Goal: Information Seeking & Learning: Learn about a topic

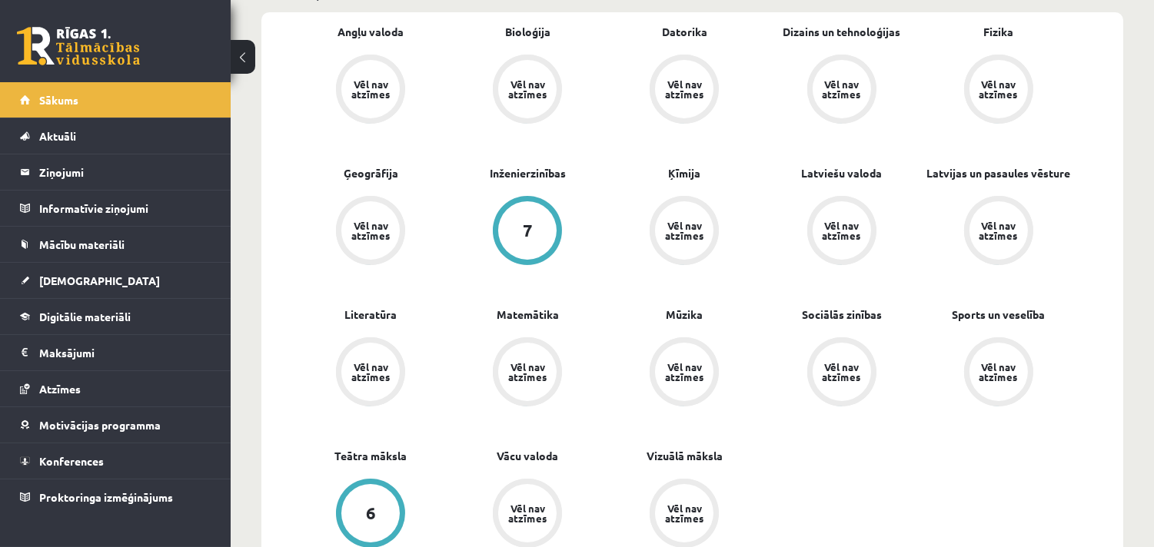
scroll to position [512, 0]
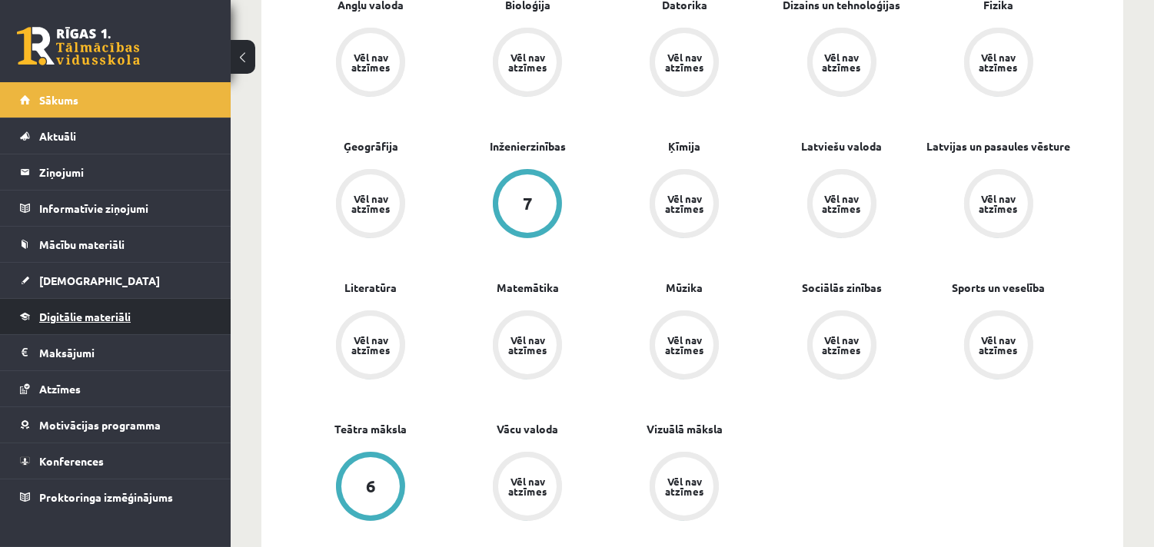
click at [85, 321] on span "Digitālie materiāli" at bounding box center [84, 317] width 91 height 14
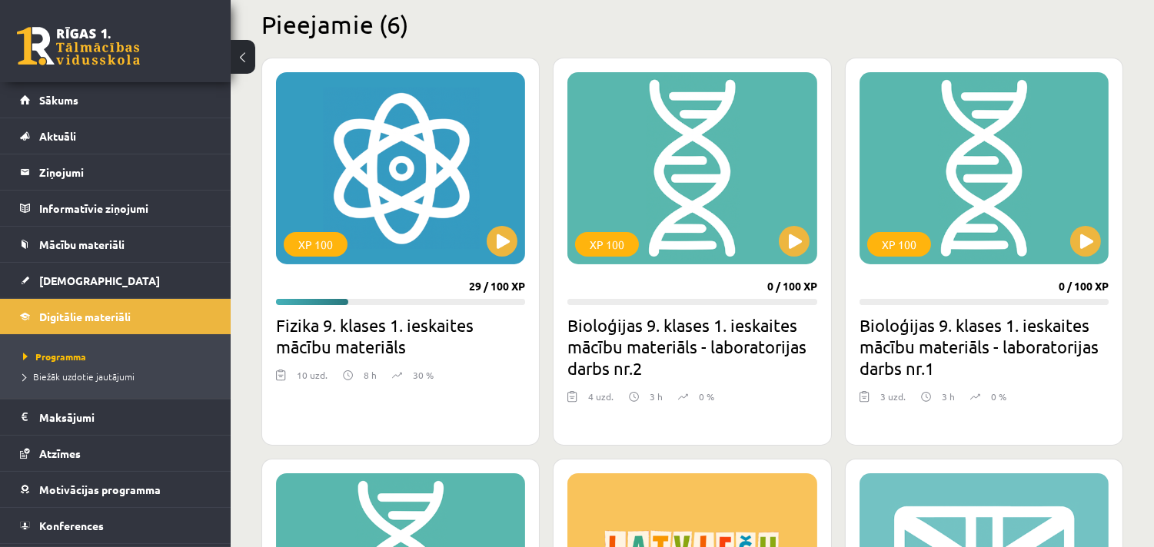
scroll to position [341, 0]
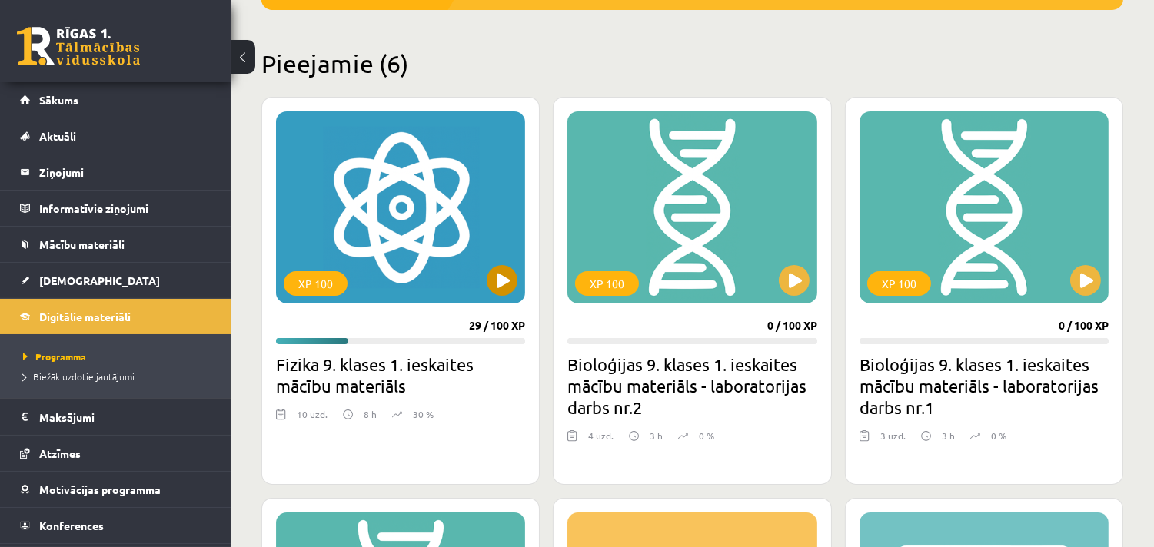
click at [412, 226] on div "XP 100" at bounding box center [400, 207] width 249 height 192
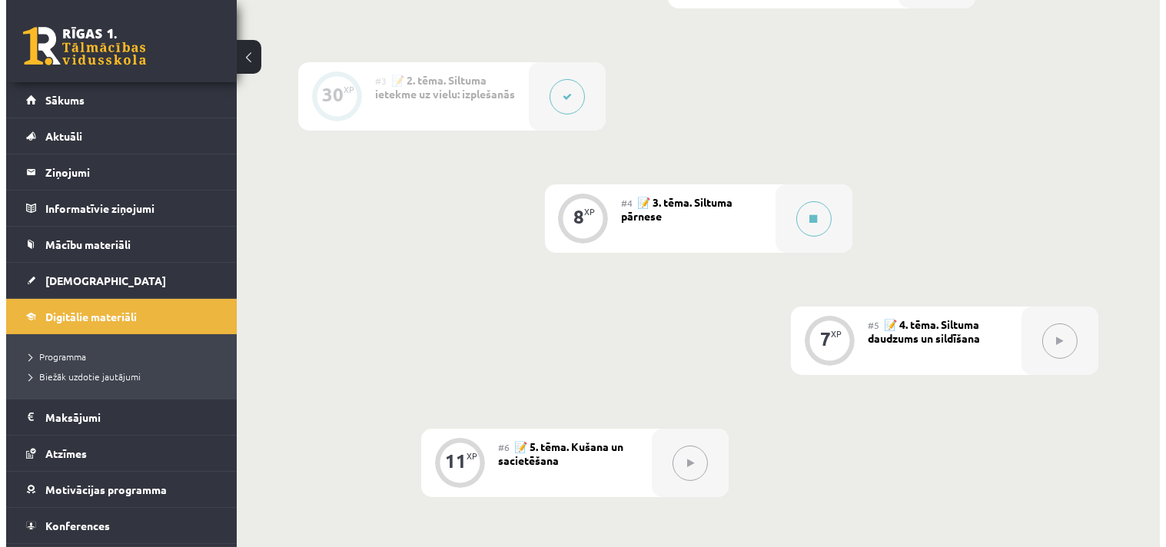
scroll to position [597, 0]
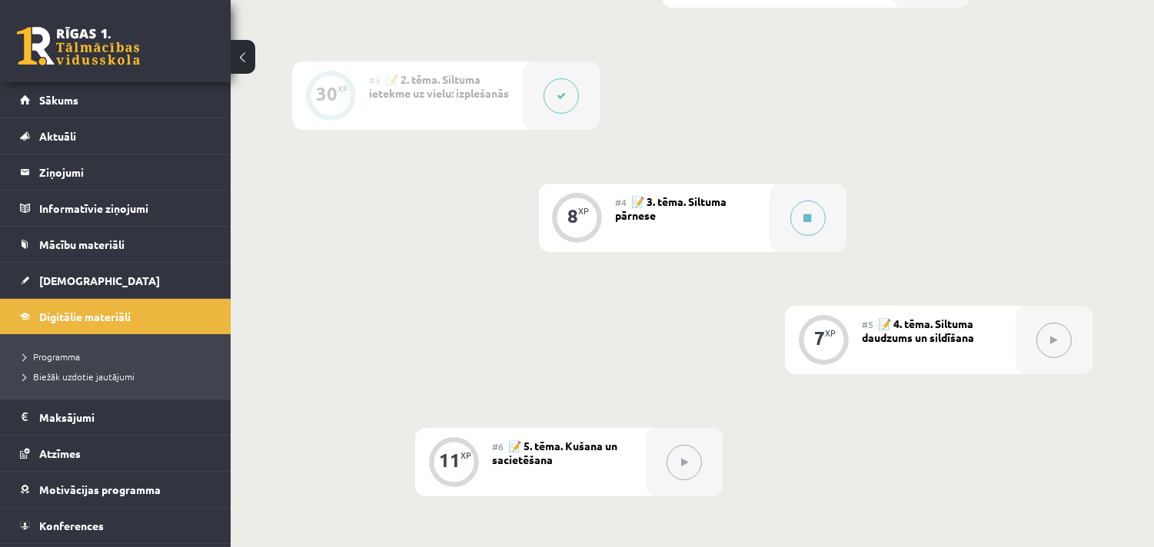
click at [470, 109] on div "#3 📝 2. tēma. Siltuma ietekme uz vielu: izplešanās" at bounding box center [446, 95] width 154 height 68
click at [562, 102] on button at bounding box center [560, 95] width 35 height 35
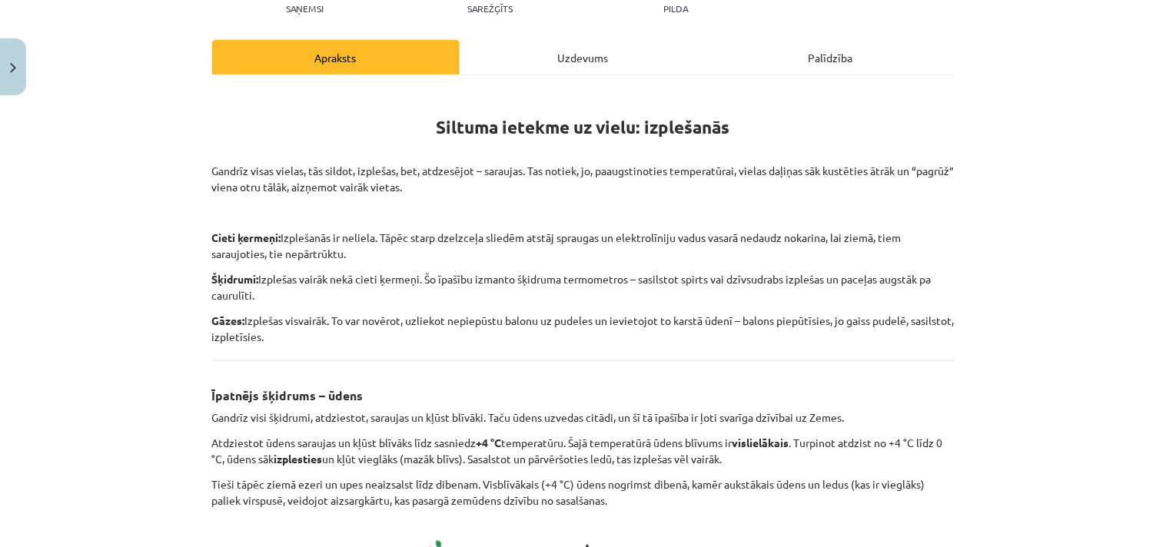
scroll to position [0, 0]
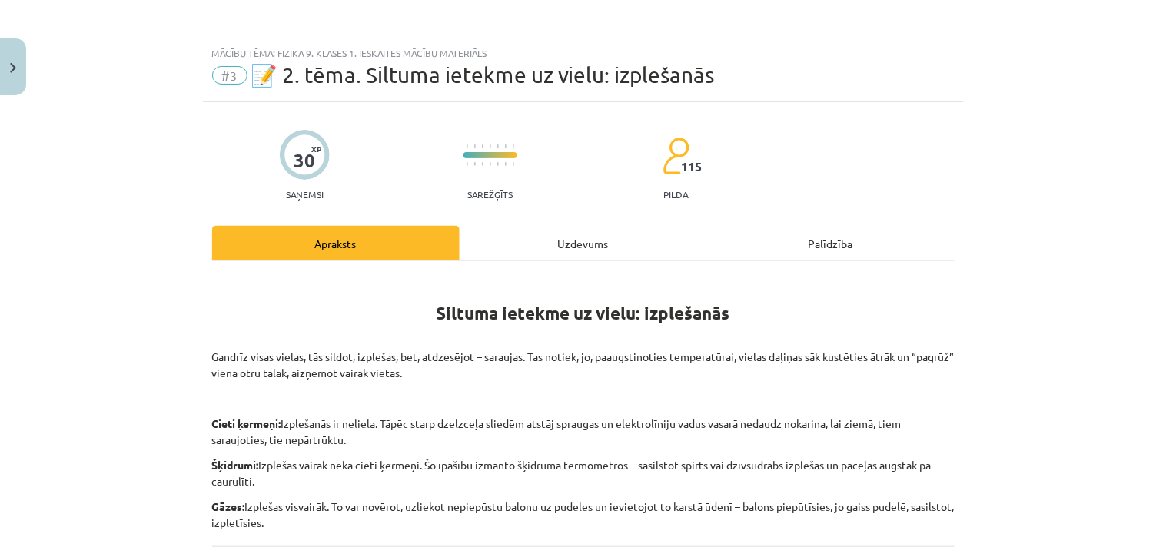
click at [580, 247] on div "Uzdevums" at bounding box center [583, 243] width 247 height 35
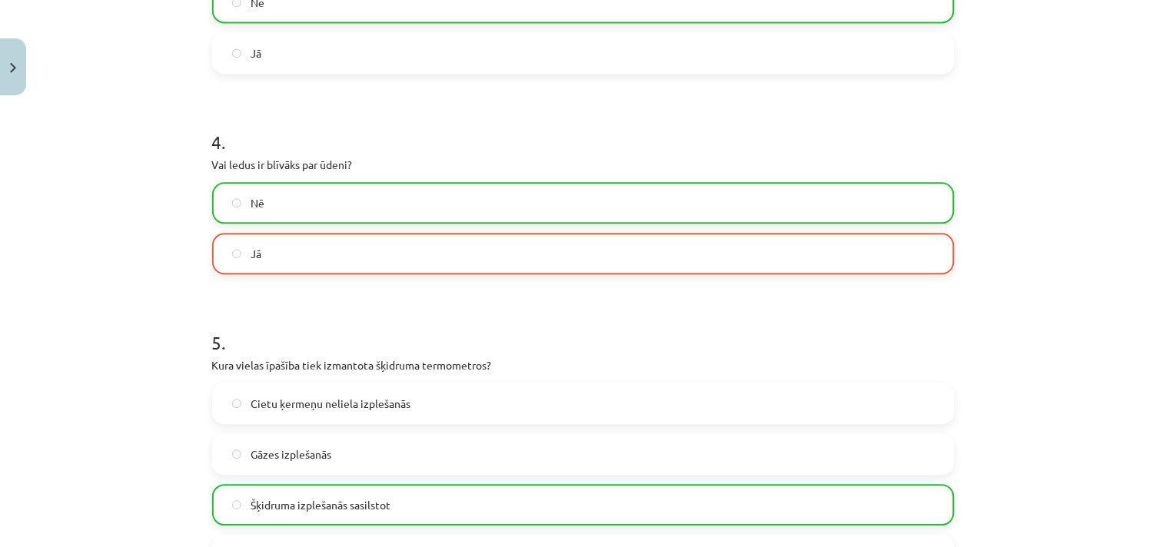
scroll to position [776, 0]
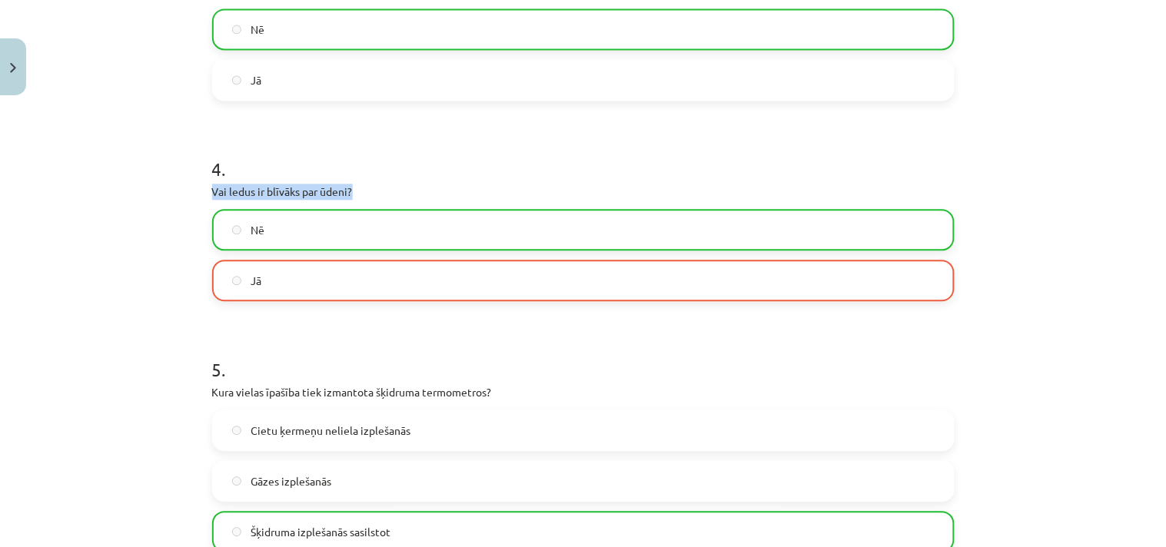
drag, startPoint x: 205, startPoint y: 193, endPoint x: 349, endPoint y: 188, distance: 143.8
click at [349, 188] on p "Vai ledus ir blīvāks par ūdeni?" at bounding box center [583, 192] width 742 height 16
copy p "Vai ledus ir blīvāks par ūdeni?"
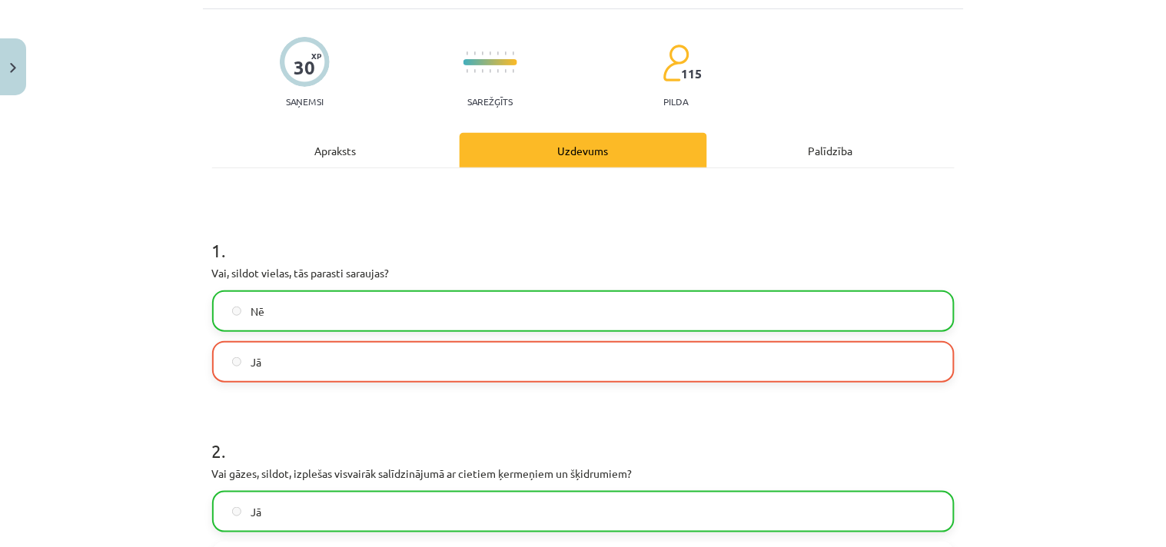
scroll to position [0, 0]
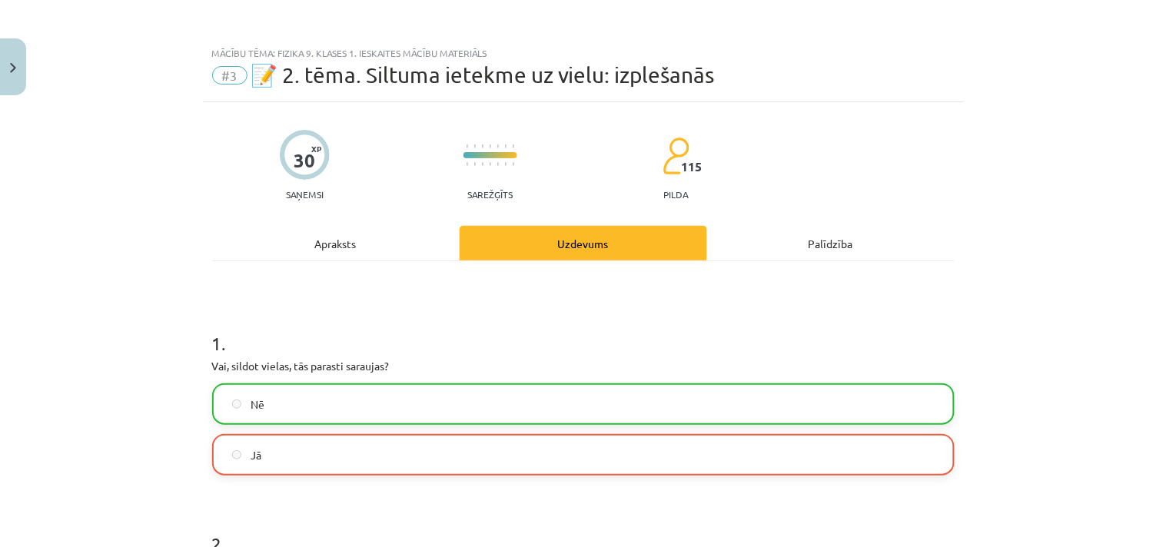
click at [311, 243] on div "Apraksts" at bounding box center [335, 243] width 247 height 35
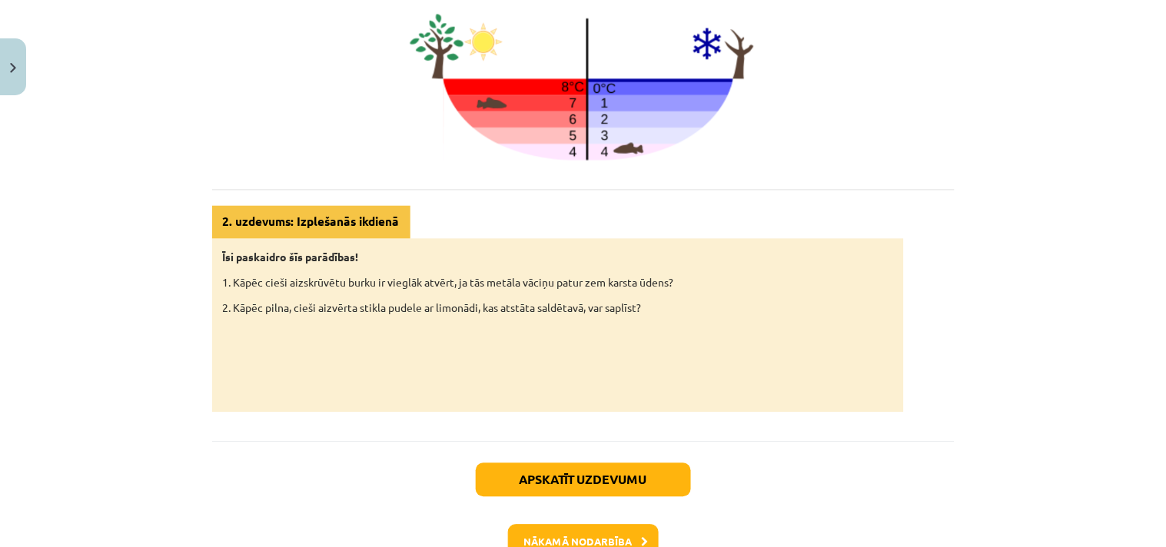
scroll to position [810, 0]
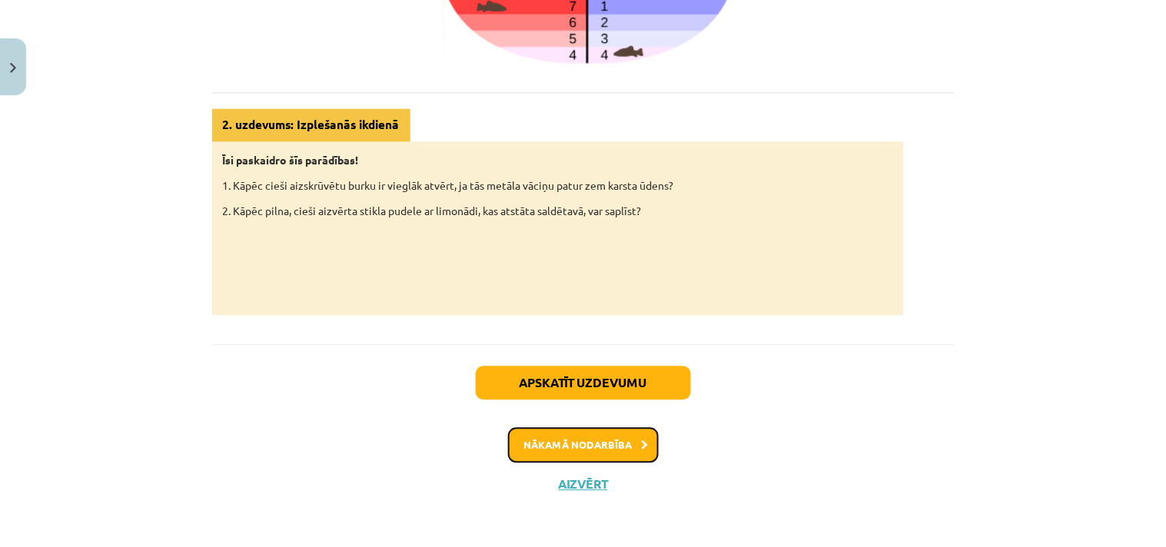
click at [569, 442] on button "Nākamā nodarbība" at bounding box center [583, 444] width 151 height 35
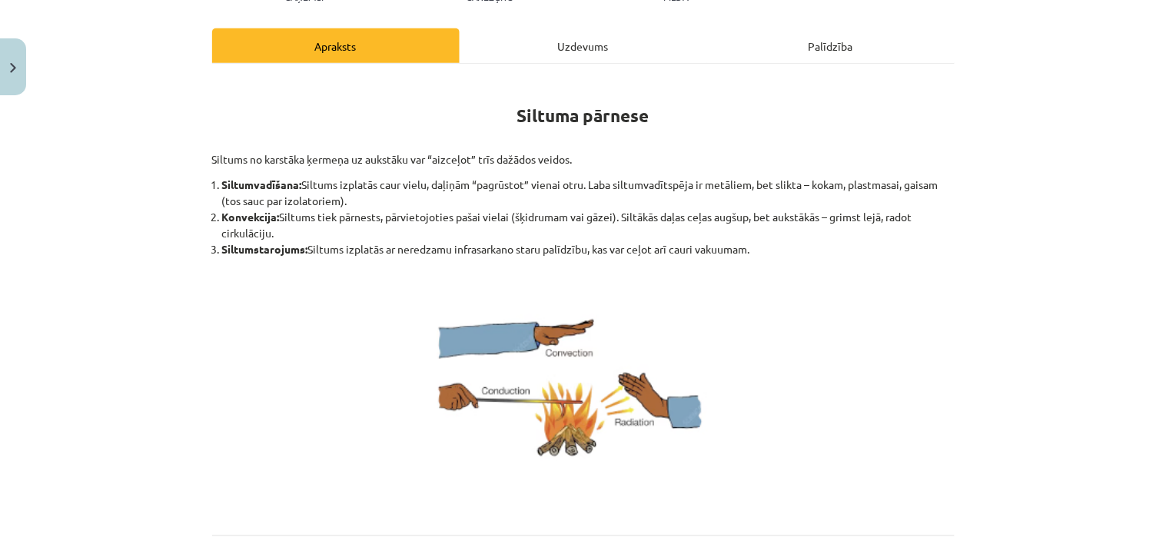
scroll to position [209, 0]
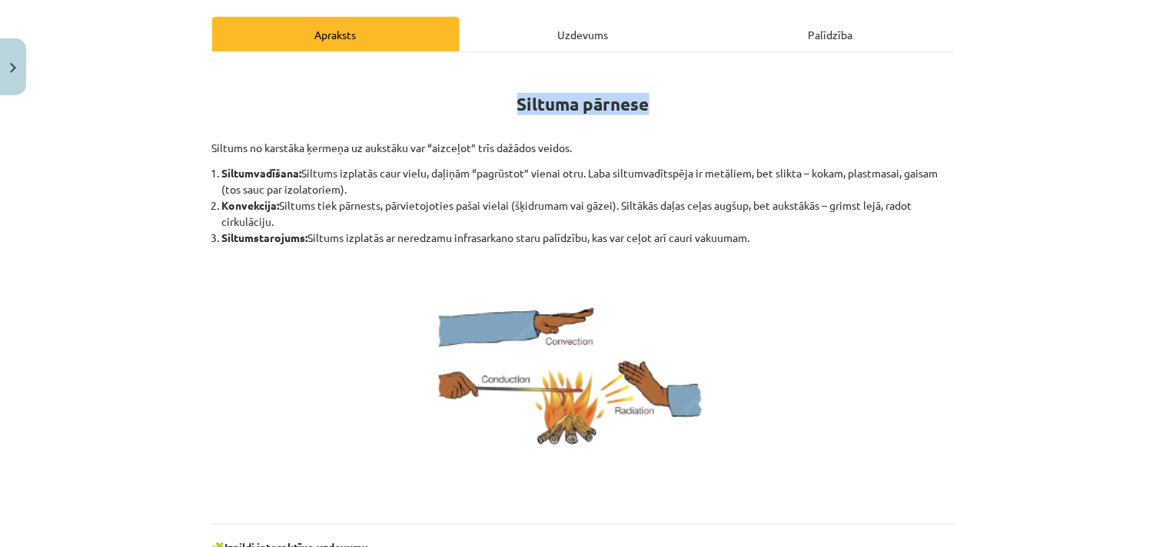
drag, startPoint x: 663, startPoint y: 96, endPoint x: 507, endPoint y: 98, distance: 155.3
click at [507, 98] on h1 "Siltuma pārnese" at bounding box center [583, 100] width 742 height 69
click at [350, 102] on h1 "Siltuma pārnese" at bounding box center [583, 100] width 742 height 69
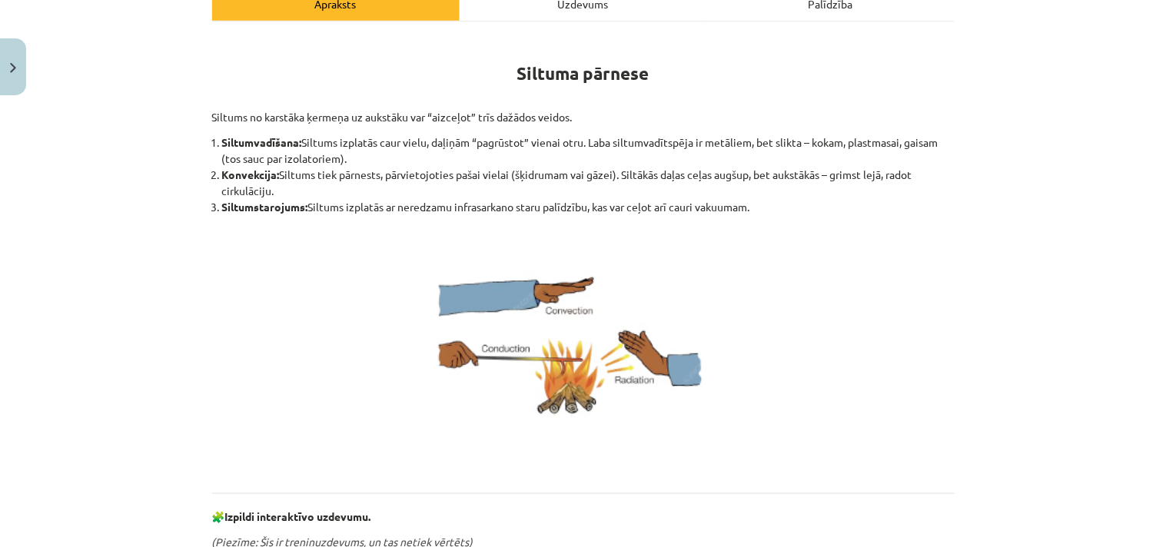
scroll to position [256, 0]
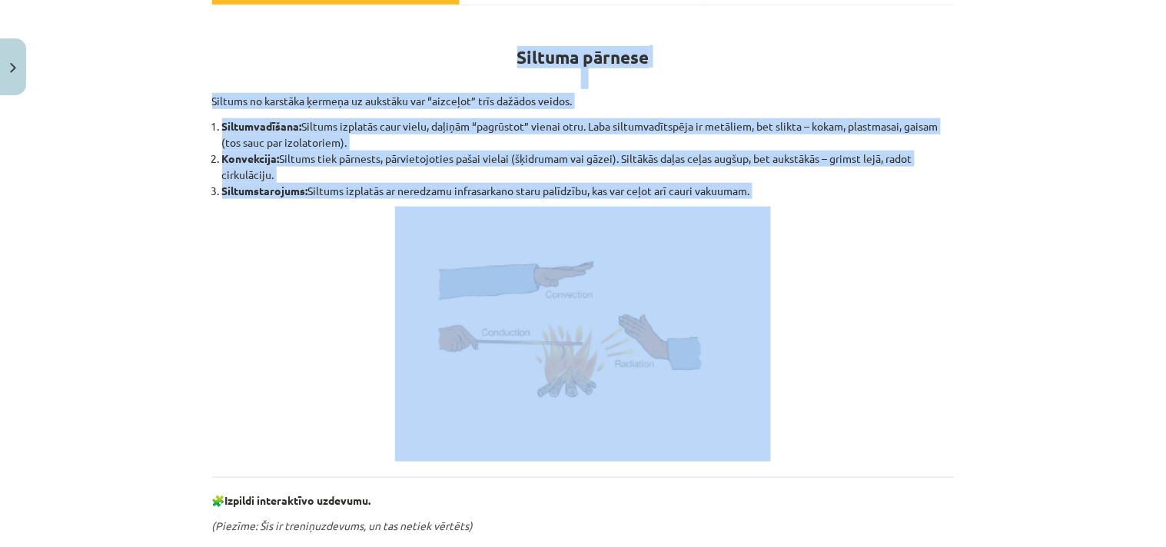
drag, startPoint x: 582, startPoint y: 179, endPoint x: 447, endPoint y: 50, distance: 186.5
click at [447, 50] on div "Siltuma pārnese Siltums no karstāka ķermeņa uz aukstāku var “aizceļot” trīs daž…" at bounding box center [583, 550] width 742 height 1063
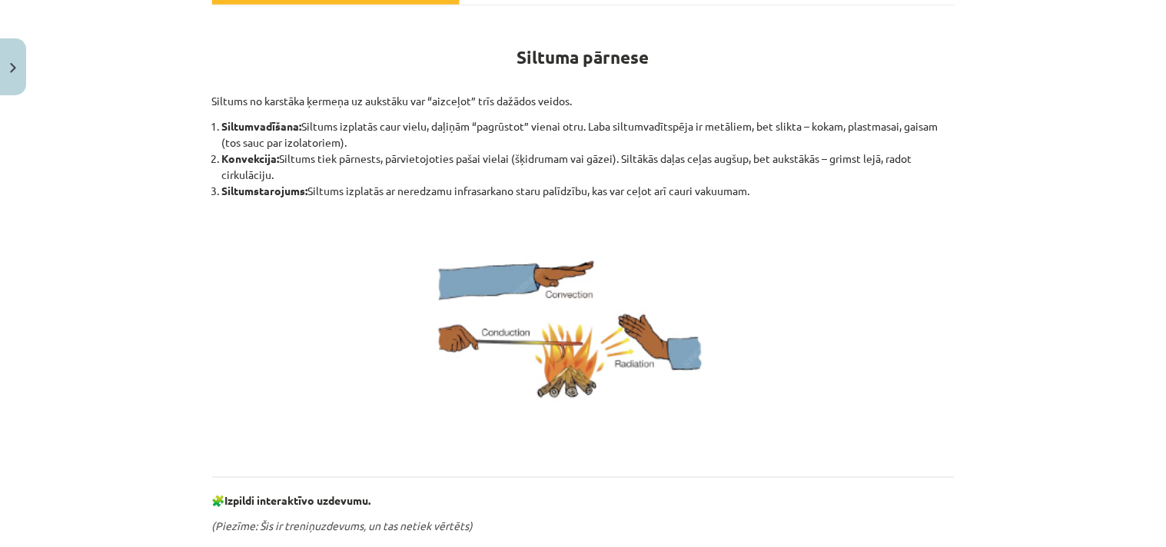
click at [835, 244] on p at bounding box center [583, 334] width 742 height 255
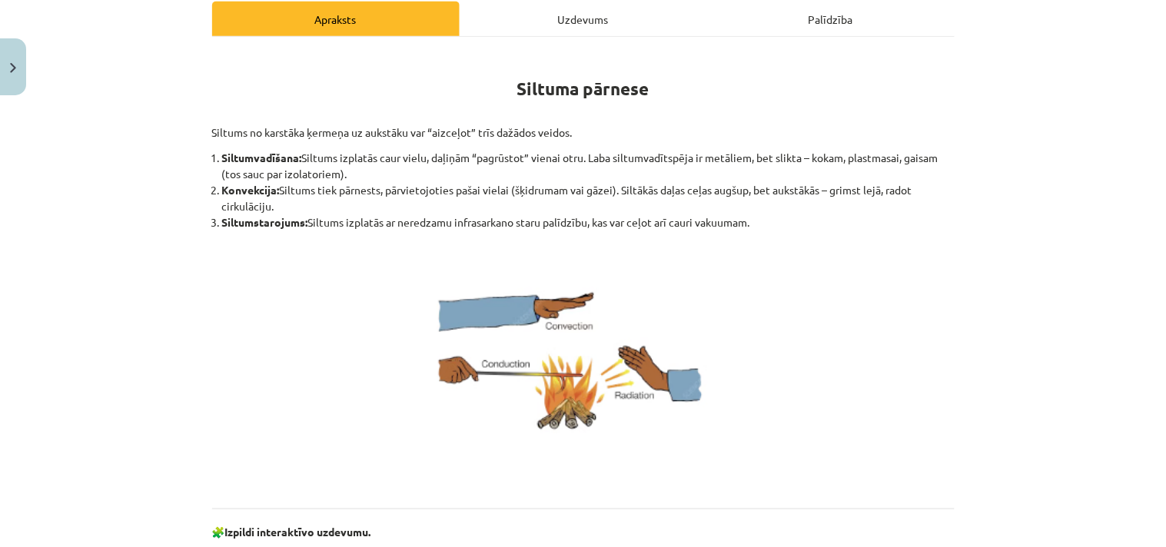
scroll to position [0, 0]
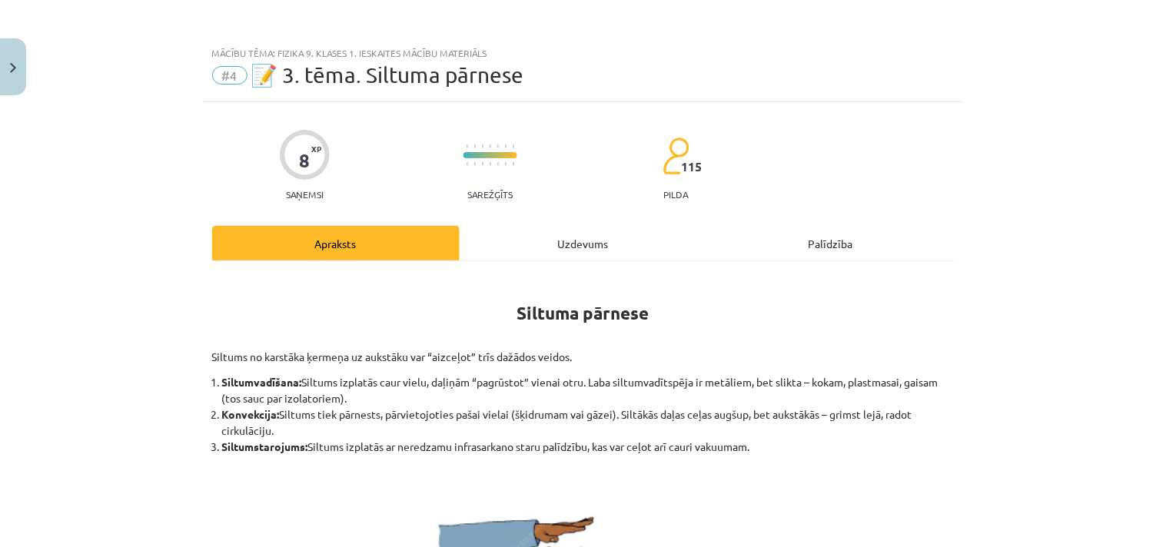
click at [580, 241] on div "Uzdevums" at bounding box center [583, 243] width 247 height 35
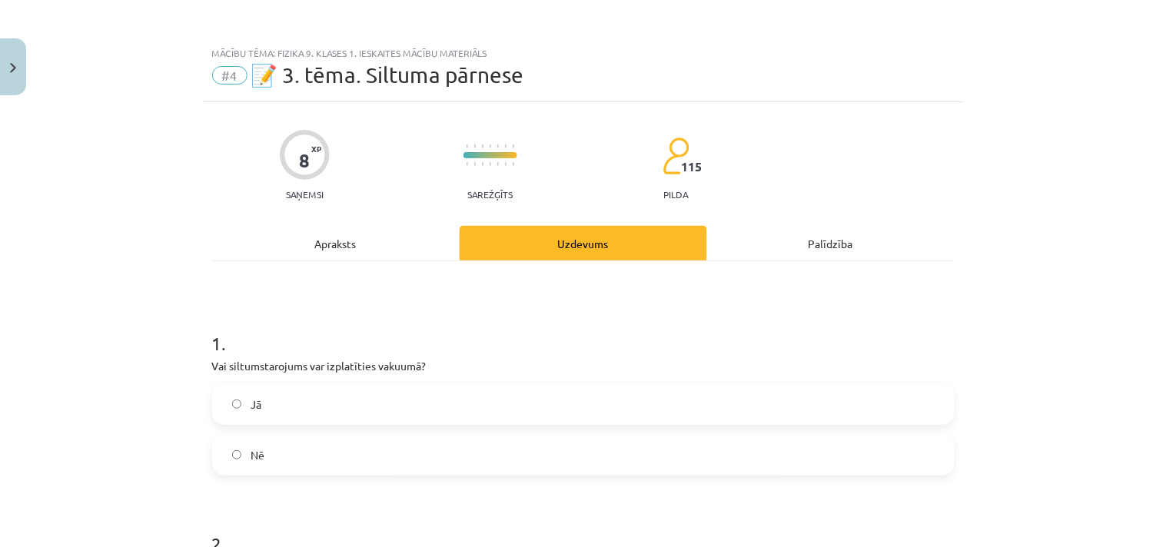
click at [369, 252] on div "Apraksts" at bounding box center [335, 243] width 247 height 35
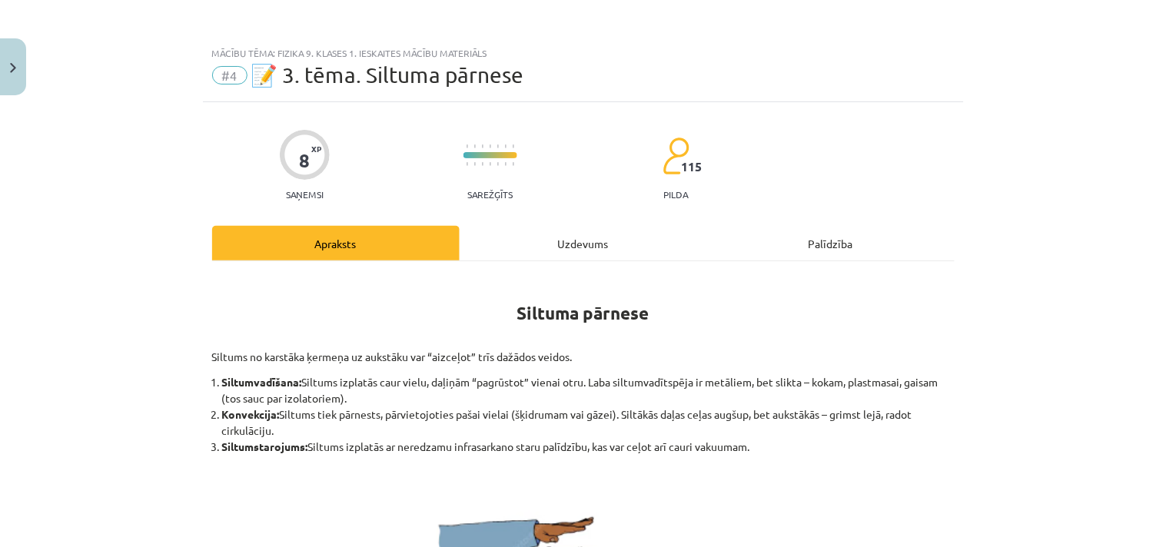
scroll to position [38, 0]
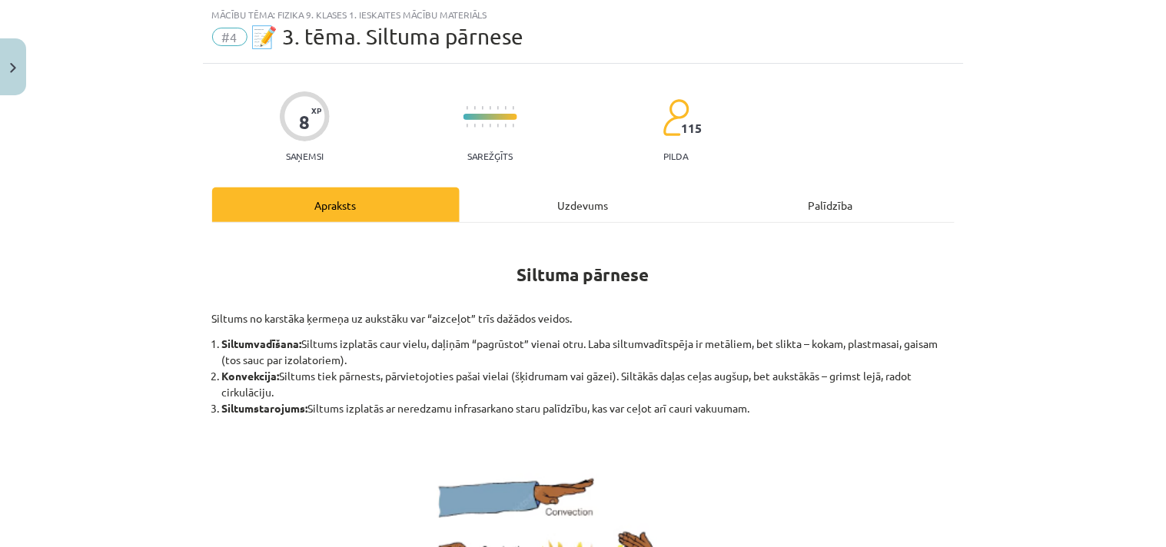
click at [1107, 98] on div "Mācību tēma: Fizika 9. klases 1. ieskaites mācību materiāls #4 📝 3. tēma. Siltu…" at bounding box center [583, 273] width 1166 height 547
click at [321, 215] on div "Apraksts" at bounding box center [335, 205] width 247 height 35
click at [609, 148] on div "8 XP Saņemsi Sarežģīts 115 pilda" at bounding box center [583, 121] width 742 height 79
click at [567, 200] on div "Uzdevums" at bounding box center [583, 205] width 247 height 35
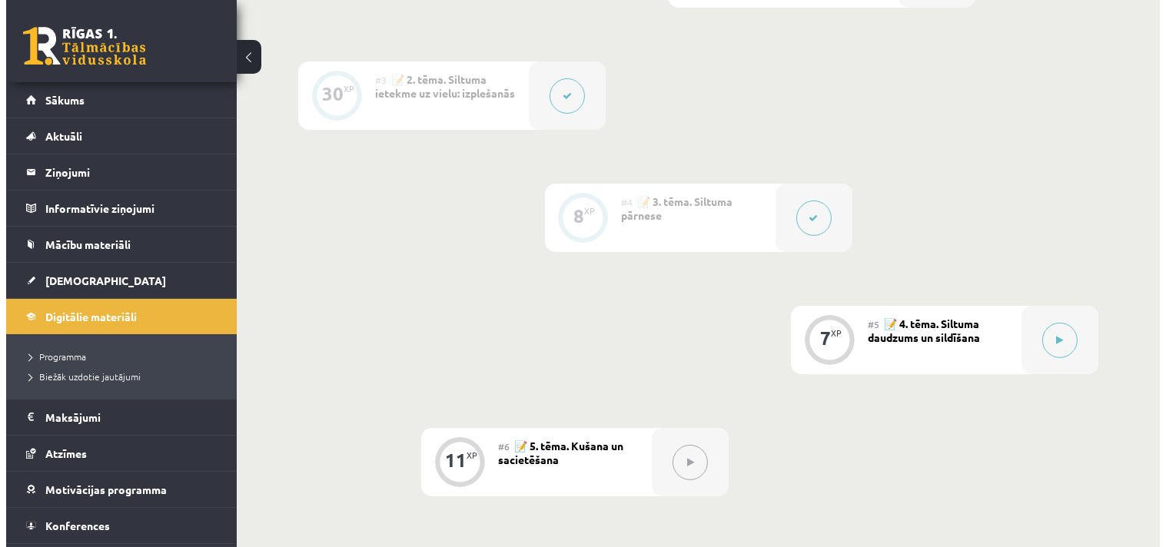
scroll to position [597, 0]
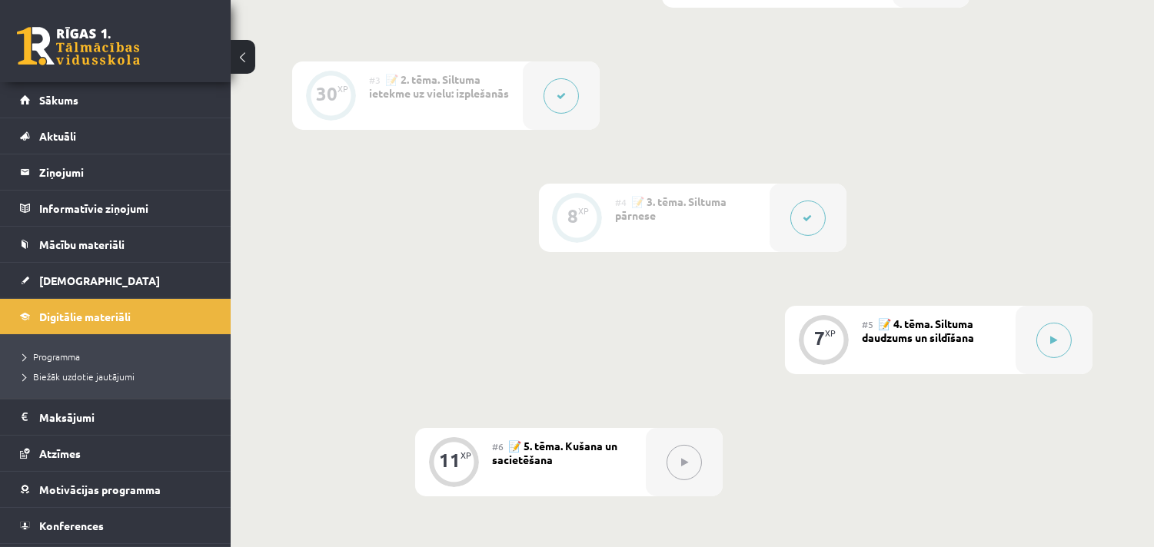
click at [815, 219] on button at bounding box center [807, 218] width 35 height 35
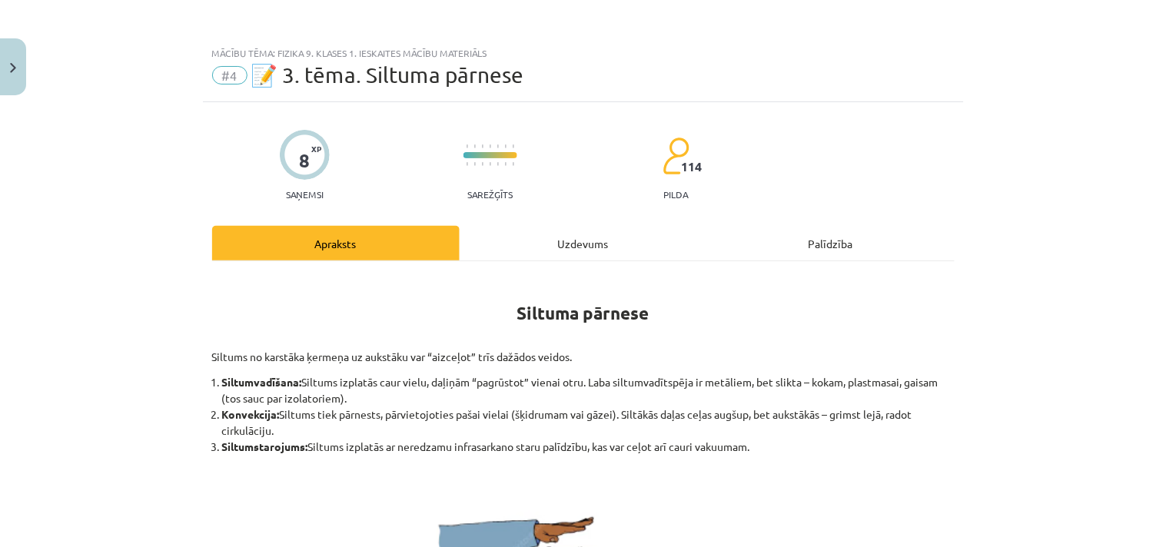
click at [562, 247] on div "Uzdevums" at bounding box center [583, 243] width 247 height 35
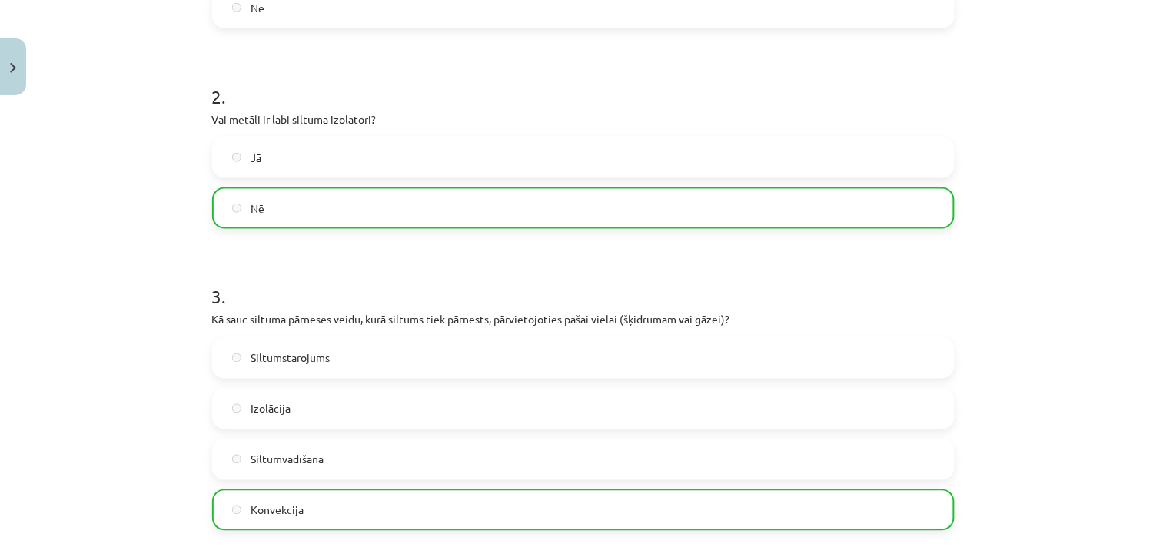
scroll to position [0, 0]
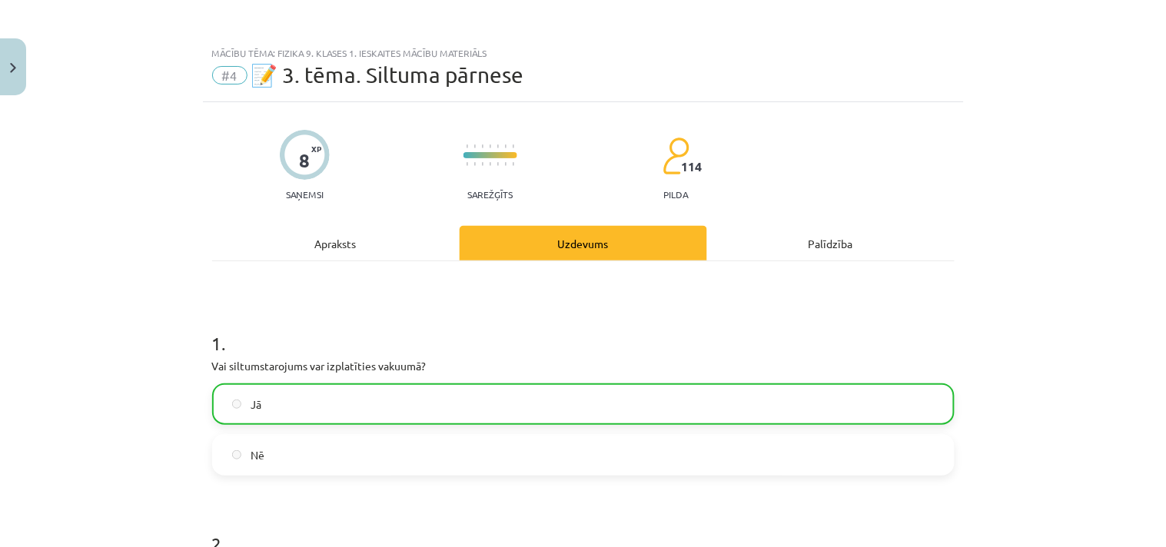
click at [582, 249] on div "Uzdevums" at bounding box center [583, 243] width 247 height 35
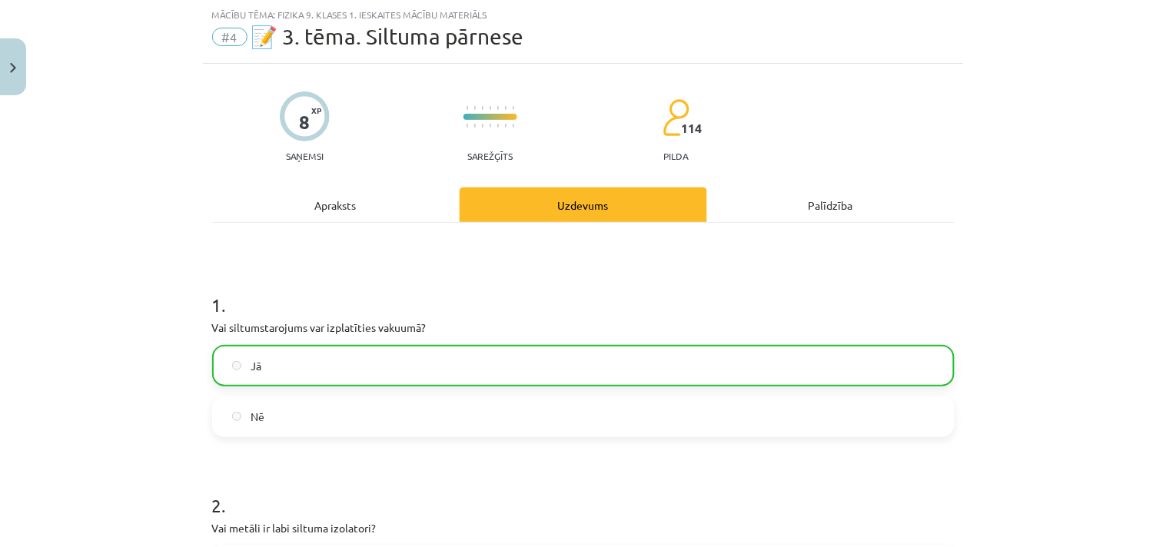
click at [323, 208] on div "Apraksts" at bounding box center [335, 205] width 247 height 35
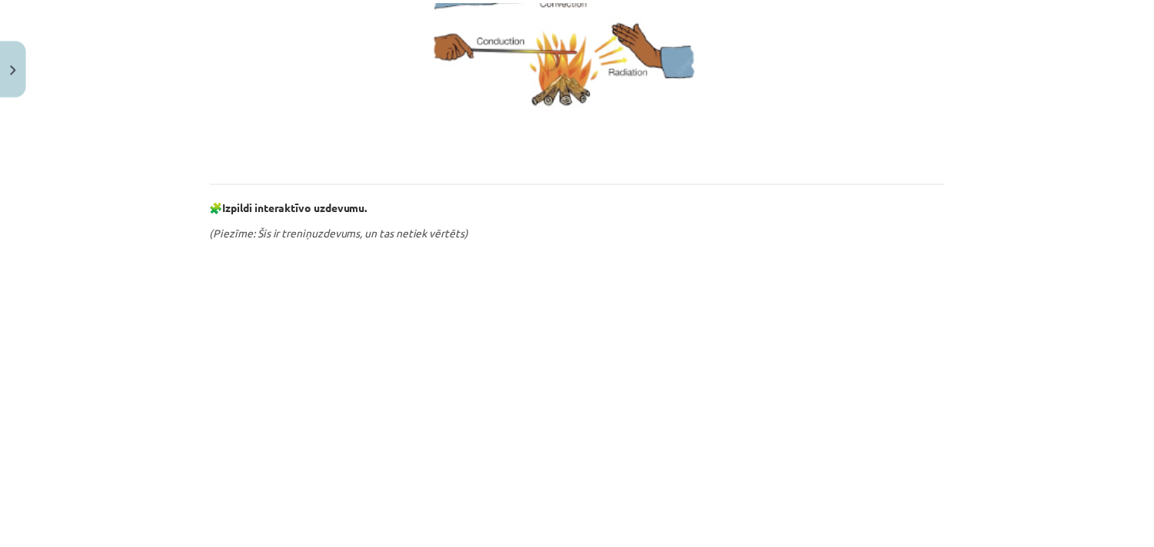
scroll to position [209, 0]
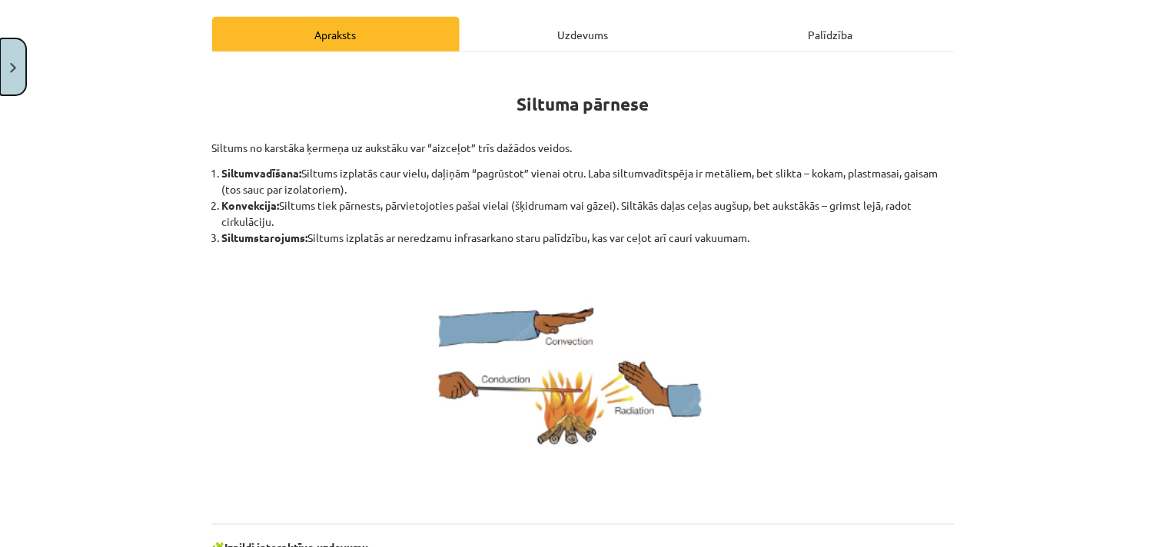
click at [18, 77] on button "Close" at bounding box center [13, 66] width 26 height 57
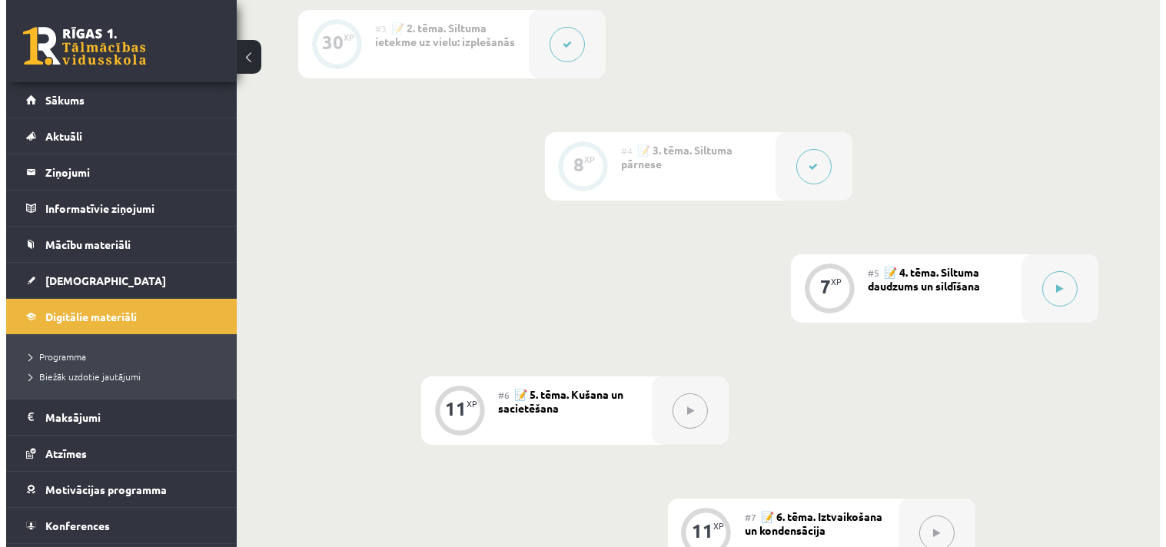
scroll to position [792, 0]
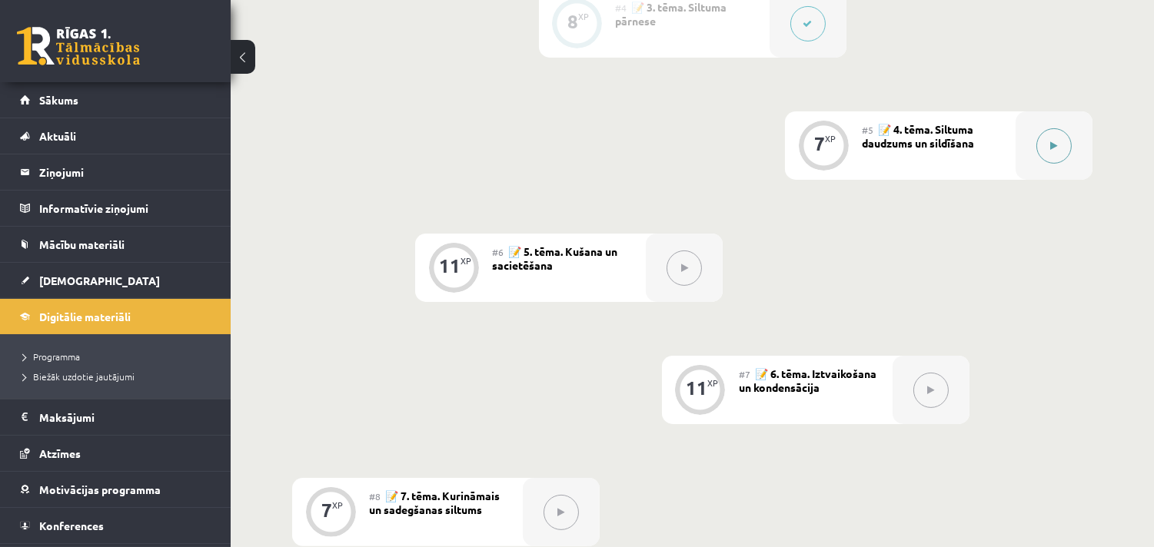
click at [1058, 138] on button at bounding box center [1053, 145] width 35 height 35
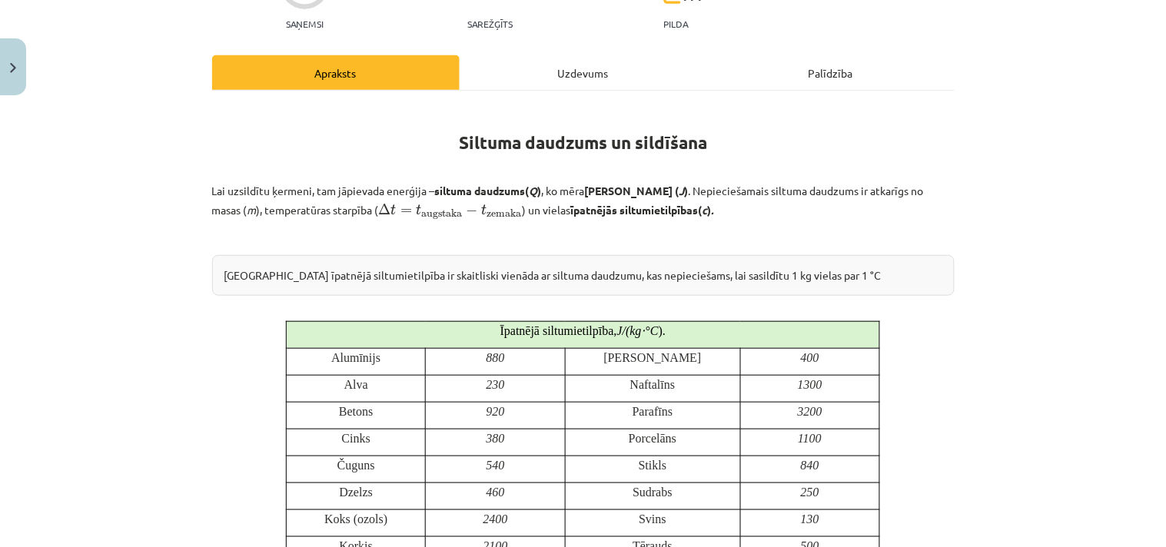
scroll to position [0, 0]
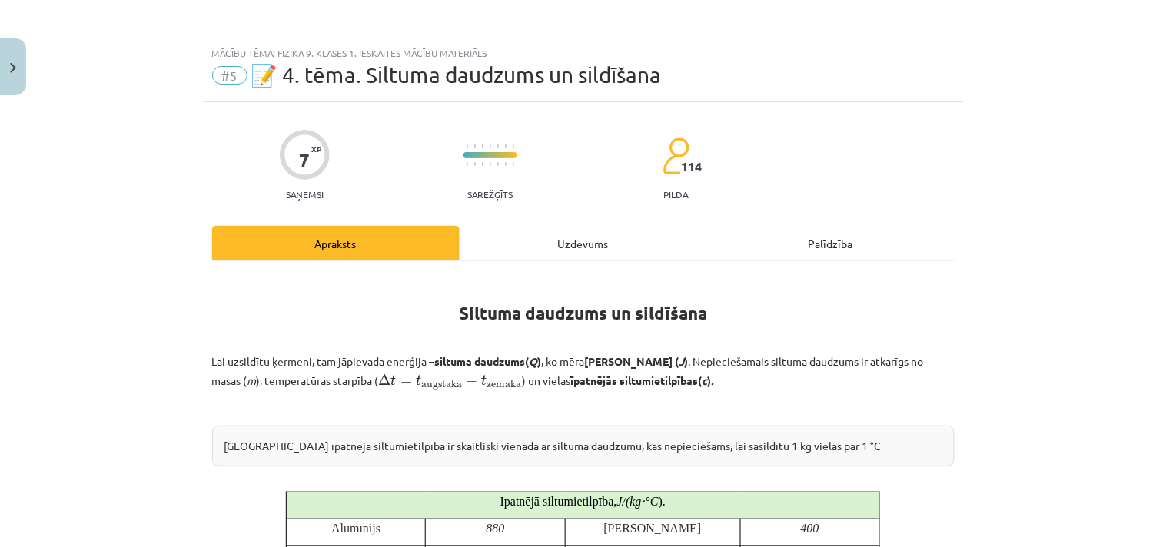
drag, startPoint x: 432, startPoint y: 358, endPoint x: 525, endPoint y: 364, distance: 93.2
click at [525, 364] on b "siltuma daudzums" at bounding box center [480, 361] width 91 height 14
drag, startPoint x: 452, startPoint y: 305, endPoint x: 695, endPoint y: 382, distance: 254.7
click at [726, 310] on h1 "Siltuma daudzums un sildīšana" at bounding box center [583, 299] width 742 height 48
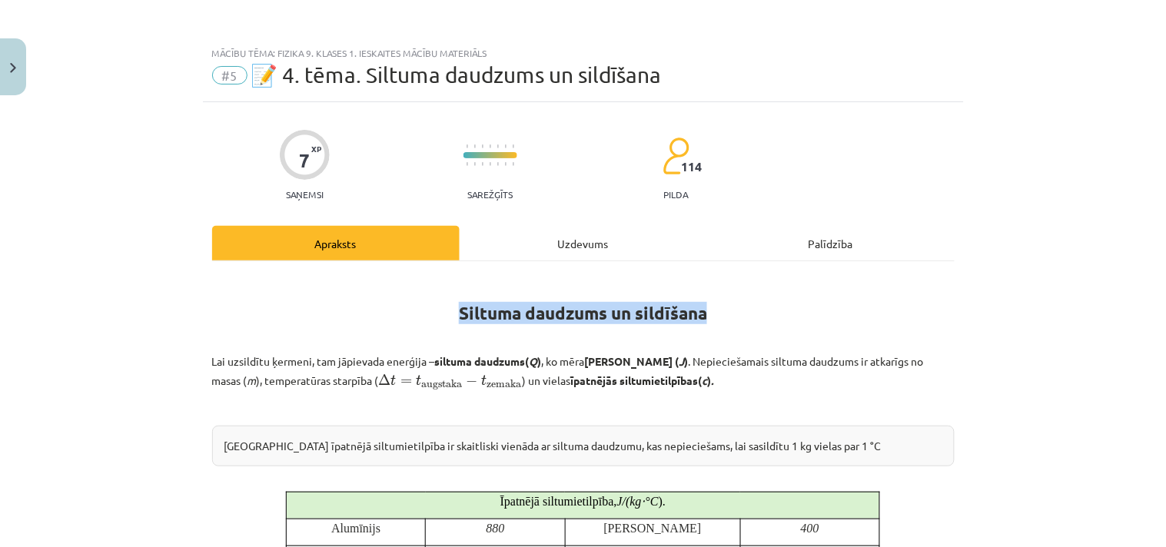
drag, startPoint x: 451, startPoint y: 310, endPoint x: 705, endPoint y: 318, distance: 253.8
click at [705, 318] on h1 "Siltuma daudzums un sildīšana" at bounding box center [583, 299] width 742 height 48
copy strong "Siltuma daudzums un sildīšana"
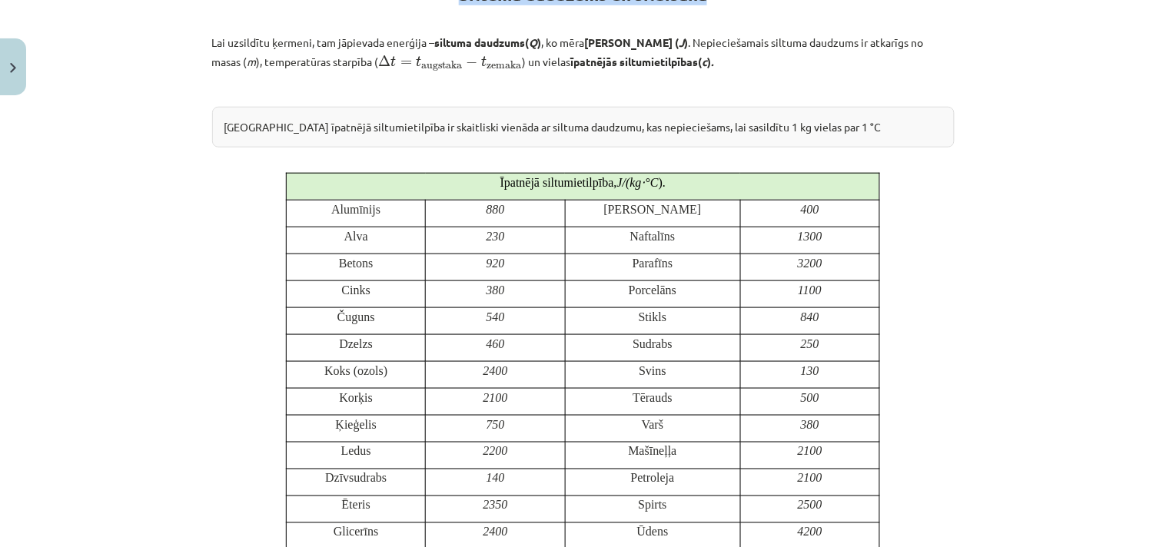
scroll to position [85, 0]
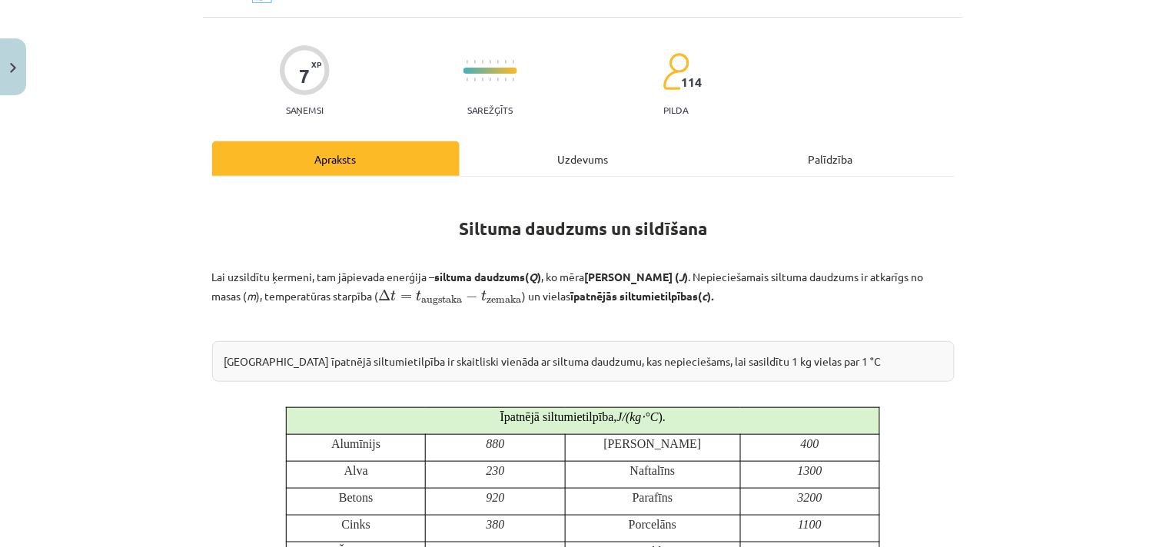
click at [562, 163] on div "Uzdevums" at bounding box center [583, 158] width 247 height 35
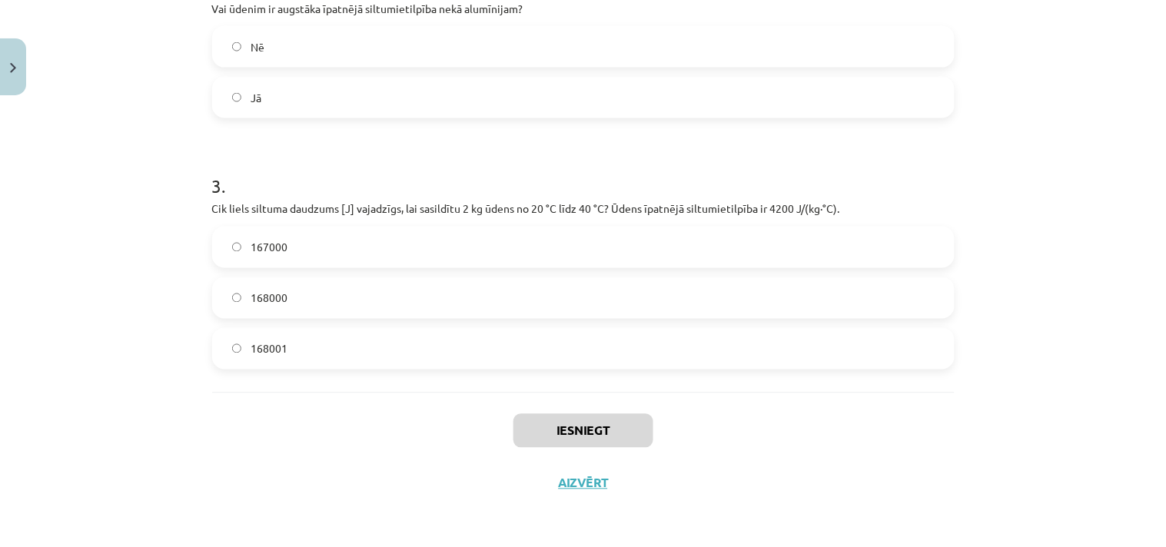
scroll to position [46, 0]
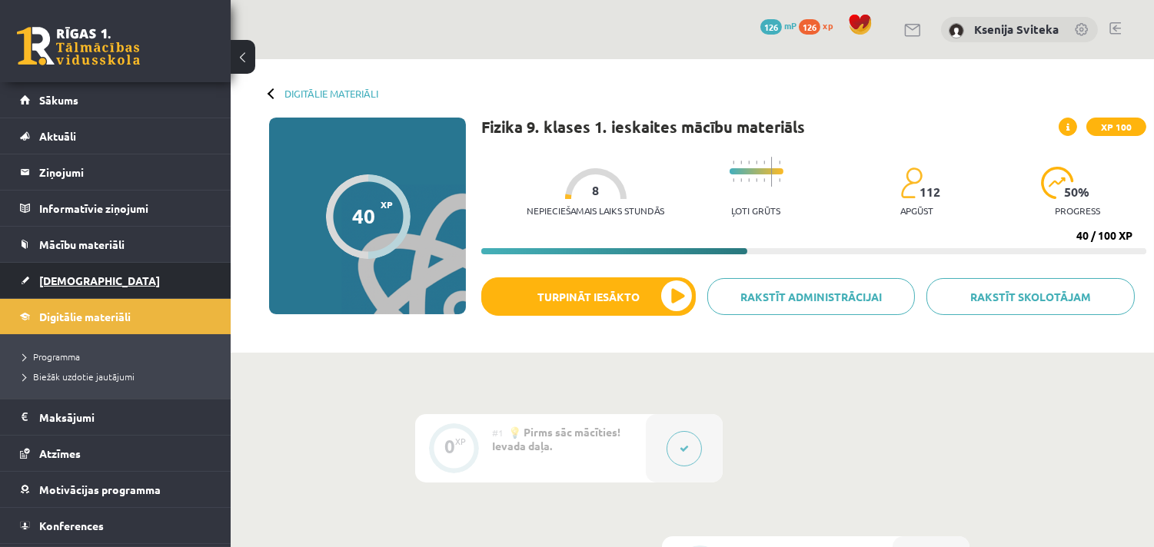
click at [59, 283] on span "[DEMOGRAPHIC_DATA]" at bounding box center [99, 281] width 121 height 14
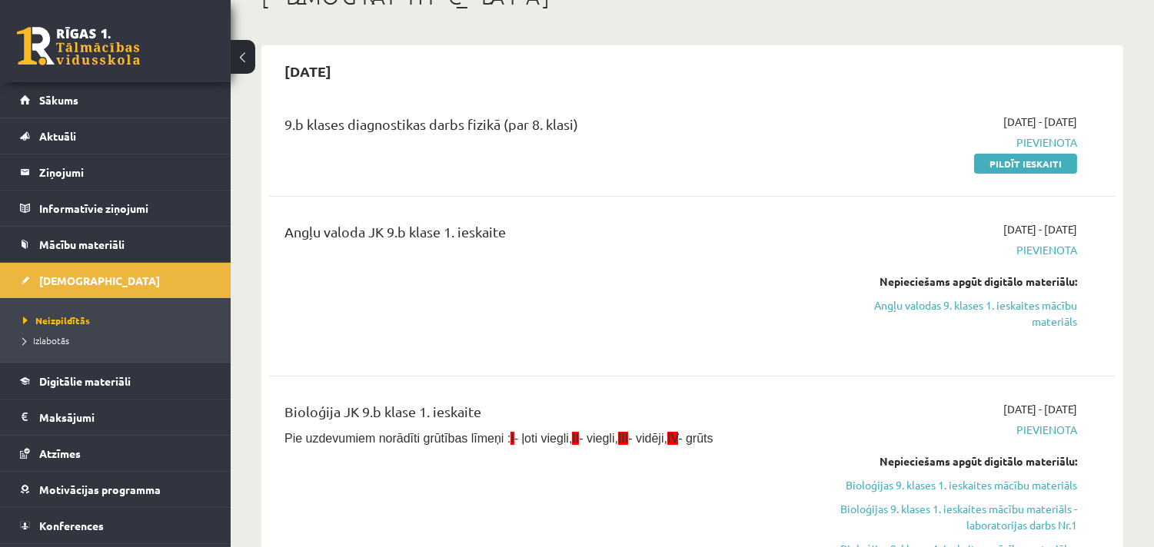
scroll to position [85, 0]
